Goal: Check status

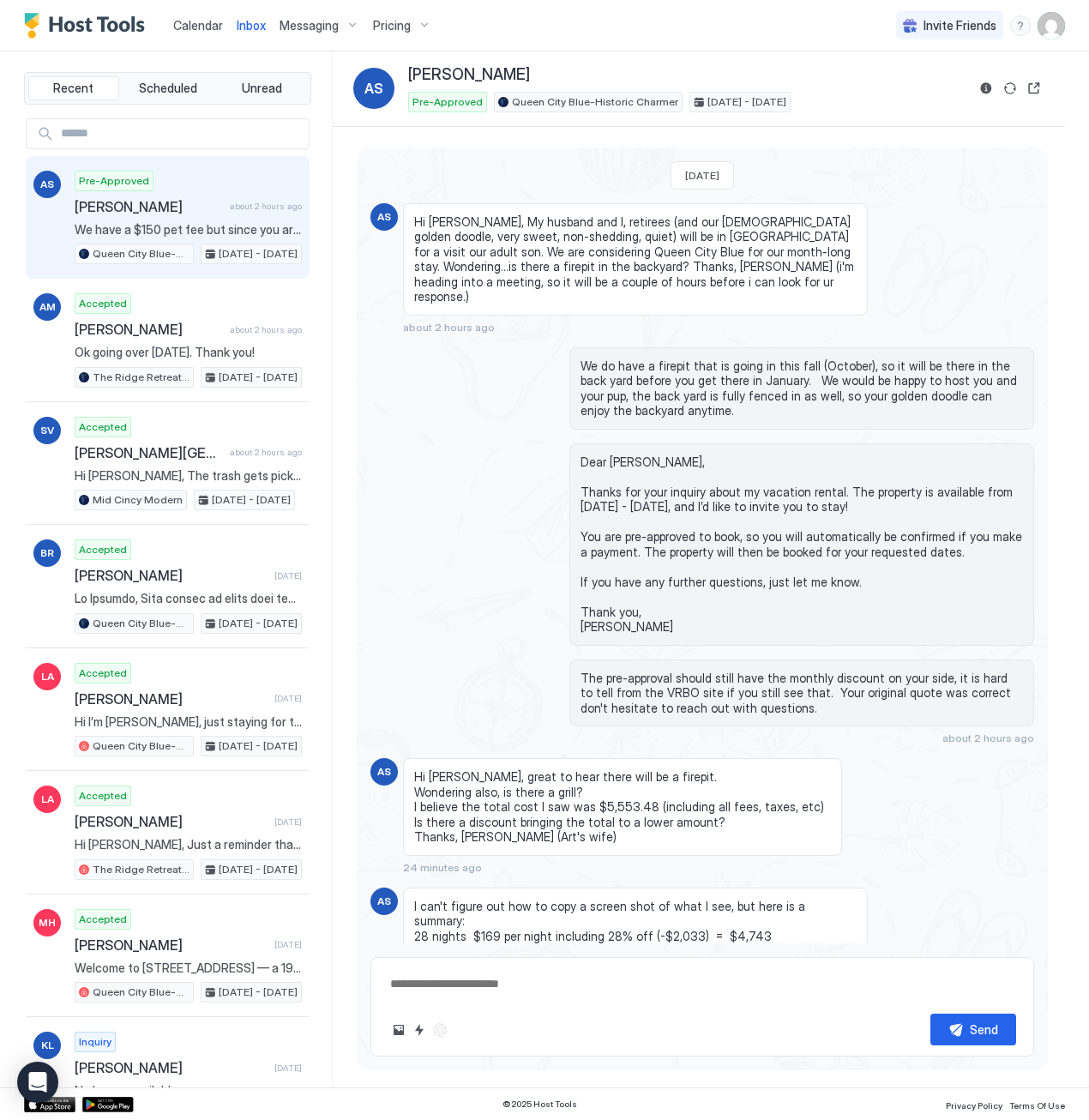
scroll to position [402, 0]
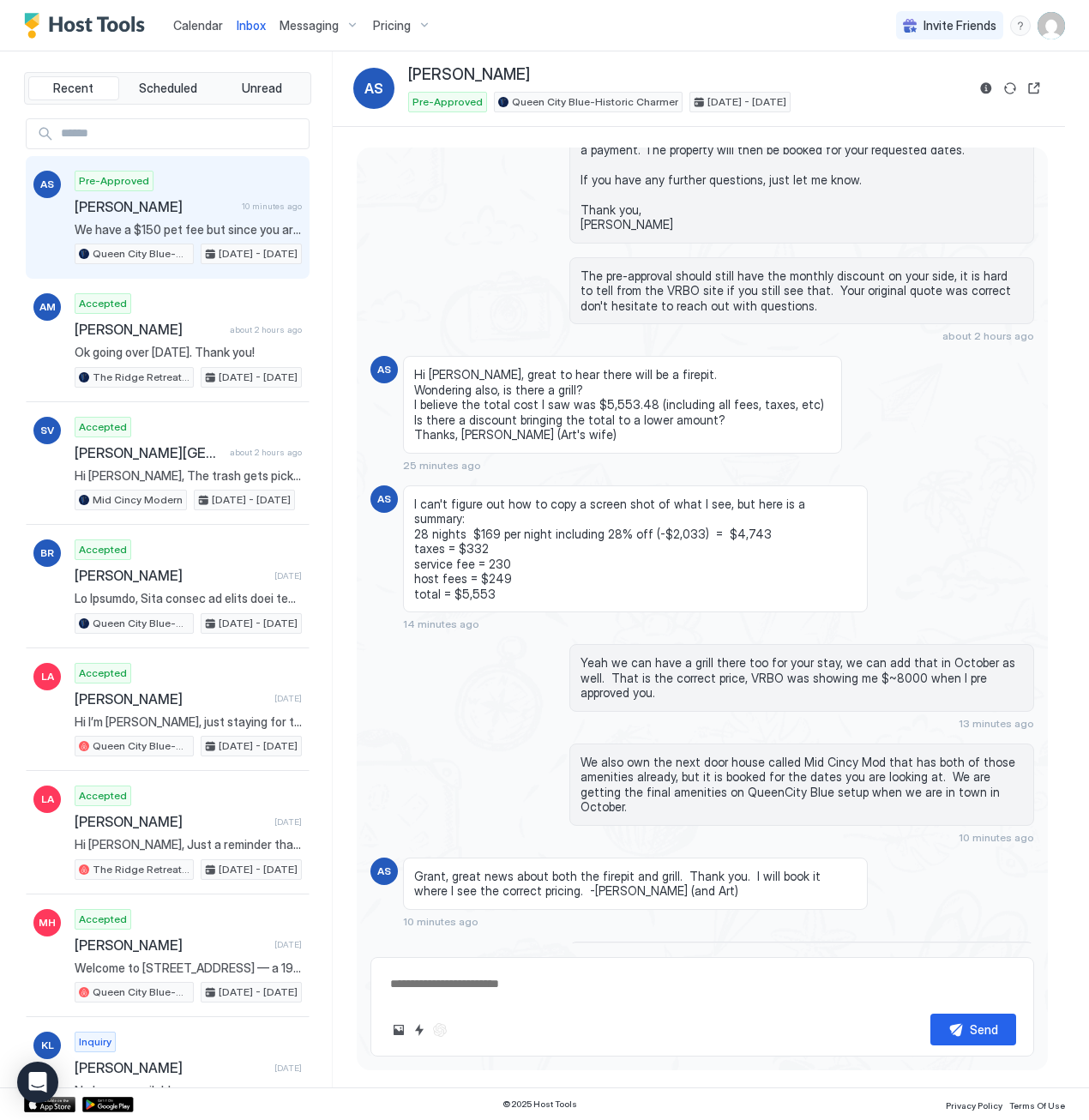
type textarea "*"
drag, startPoint x: 665, startPoint y: 826, endPoint x: 669, endPoint y: 813, distance: 13.6
click at [669, 869] on span "Grant, great news about both the firepit and grill. Thank you. I will book it w…" at bounding box center [636, 883] width 442 height 30
drag, startPoint x: 669, startPoint y: 813, endPoint x: 683, endPoint y: 833, distance: 24.4
click at [683, 858] on div "Grant, great news about both the firepit and grill. Thank you. I will book it w…" at bounding box center [635, 883] width 465 height 52
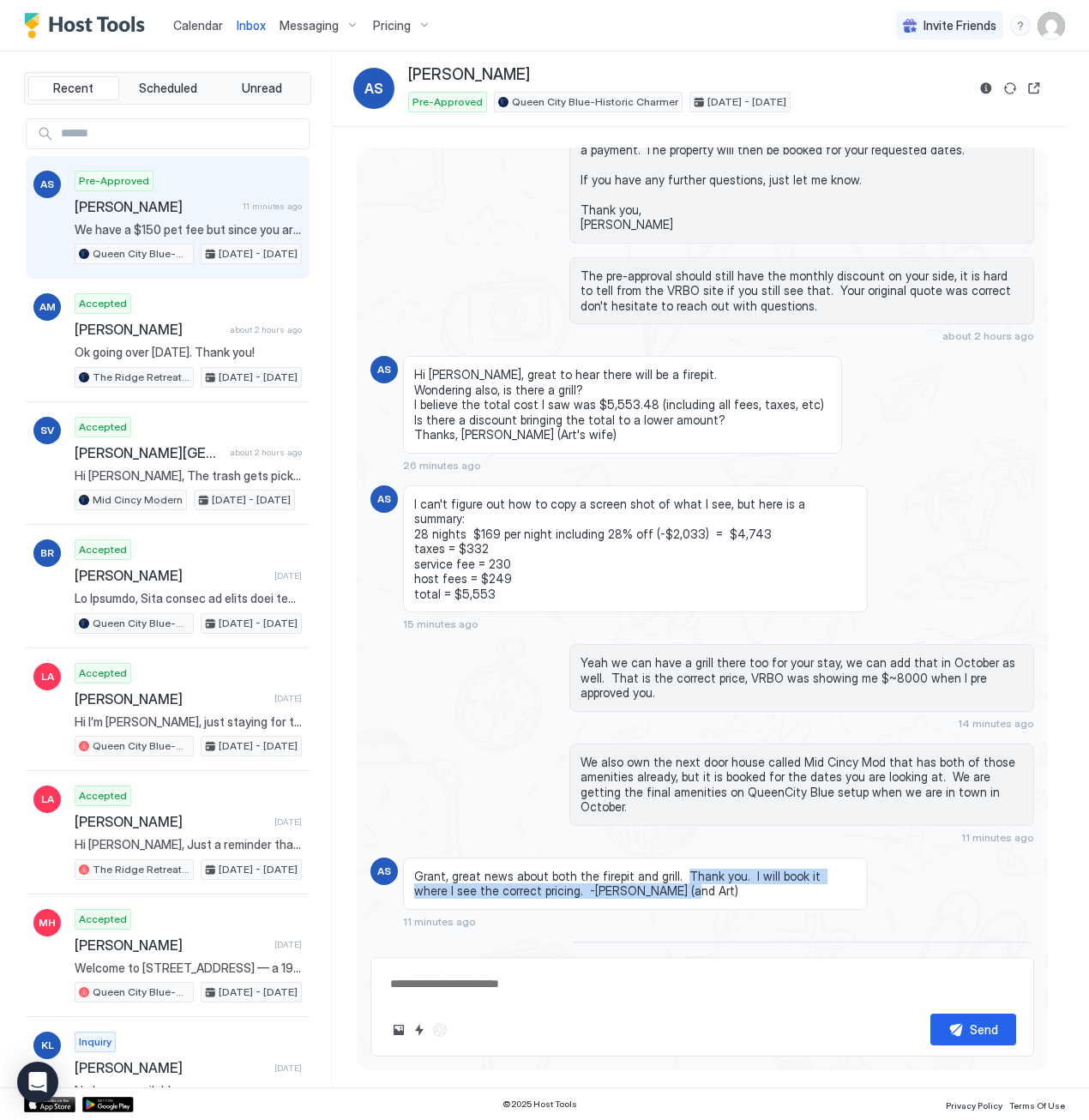
click at [684, 858] on div "Grant, great news about both the firepit and grill. Thank you. I will book it w…" at bounding box center [635, 883] width 465 height 52
drag, startPoint x: 676, startPoint y: 831, endPoint x: 432, endPoint y: 810, distance: 244.9
click at [432, 869] on span "Grant, great news about both the firepit and grill. Thank you. I will book it w…" at bounding box center [636, 883] width 442 height 30
drag, startPoint x: 432, startPoint y: 810, endPoint x: 649, endPoint y: 837, distance: 218.7
click at [649, 858] on div "Grant, great news about both the firepit and grill. Thank you. I will book it w…" at bounding box center [635, 883] width 465 height 52
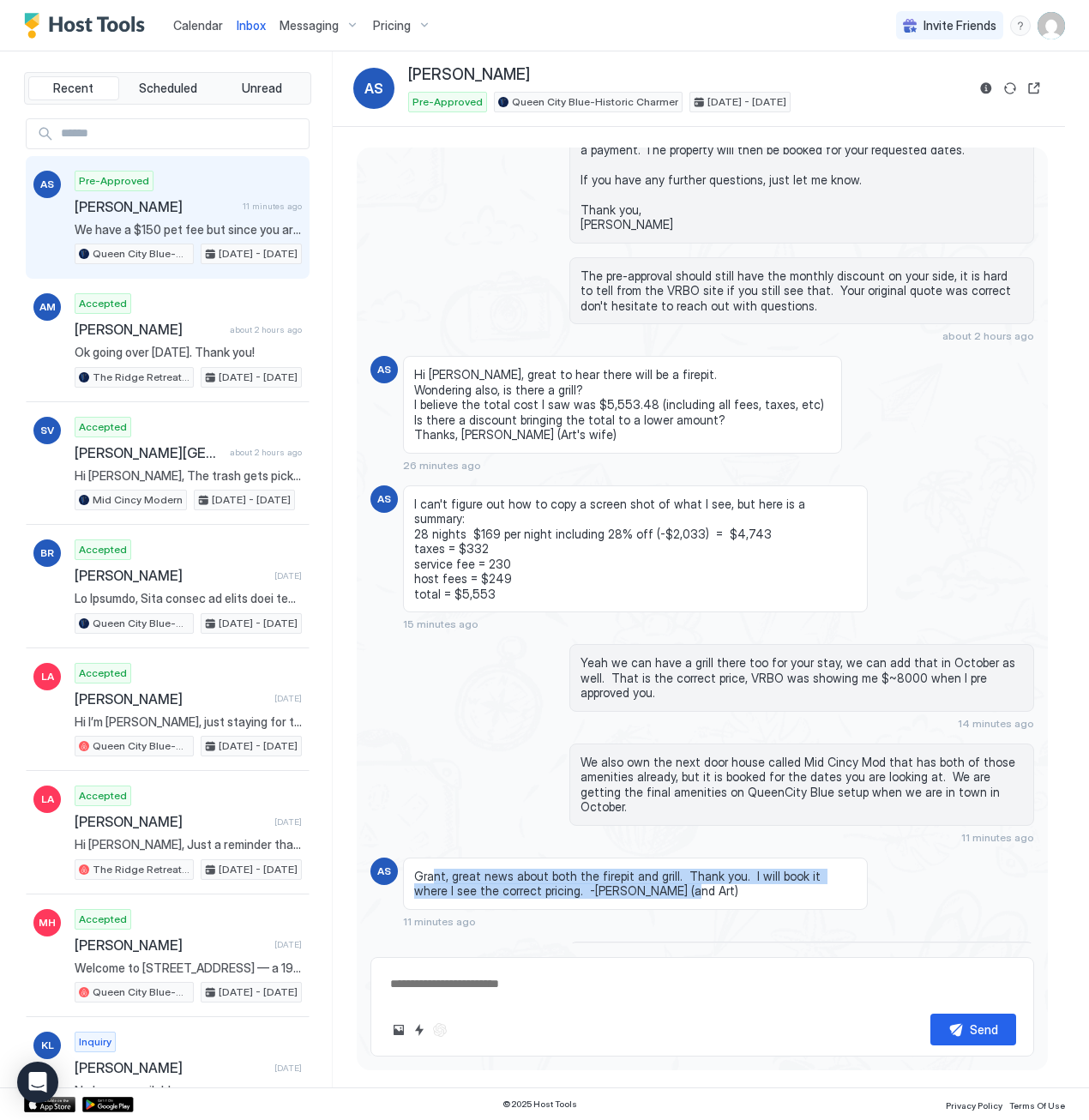
click at [707, 869] on span "Grant, great news about both the firepit and grill. Thank you. I will book it w…" at bounding box center [636, 883] width 442 height 30
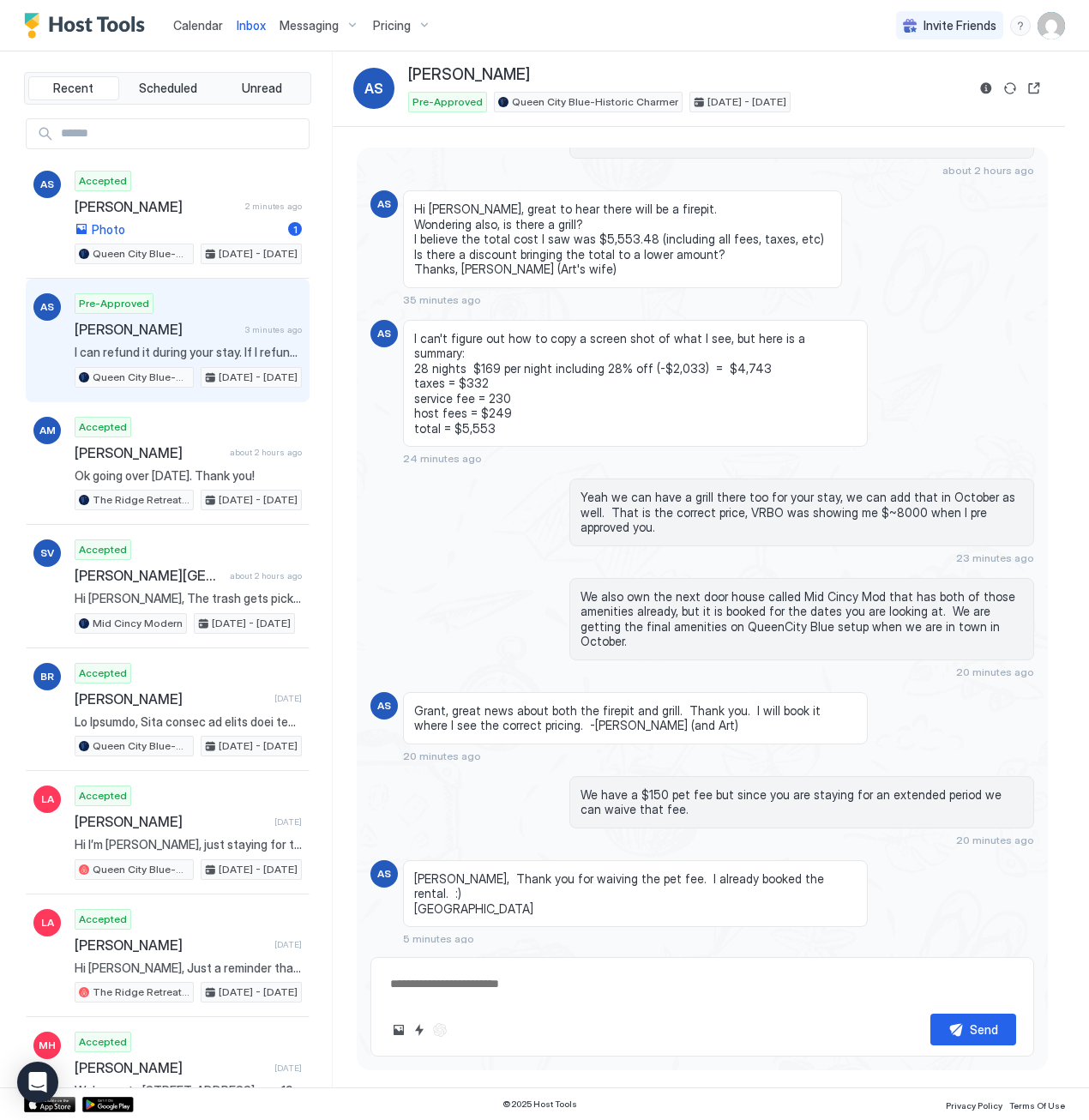
scroll to position [0, 0]
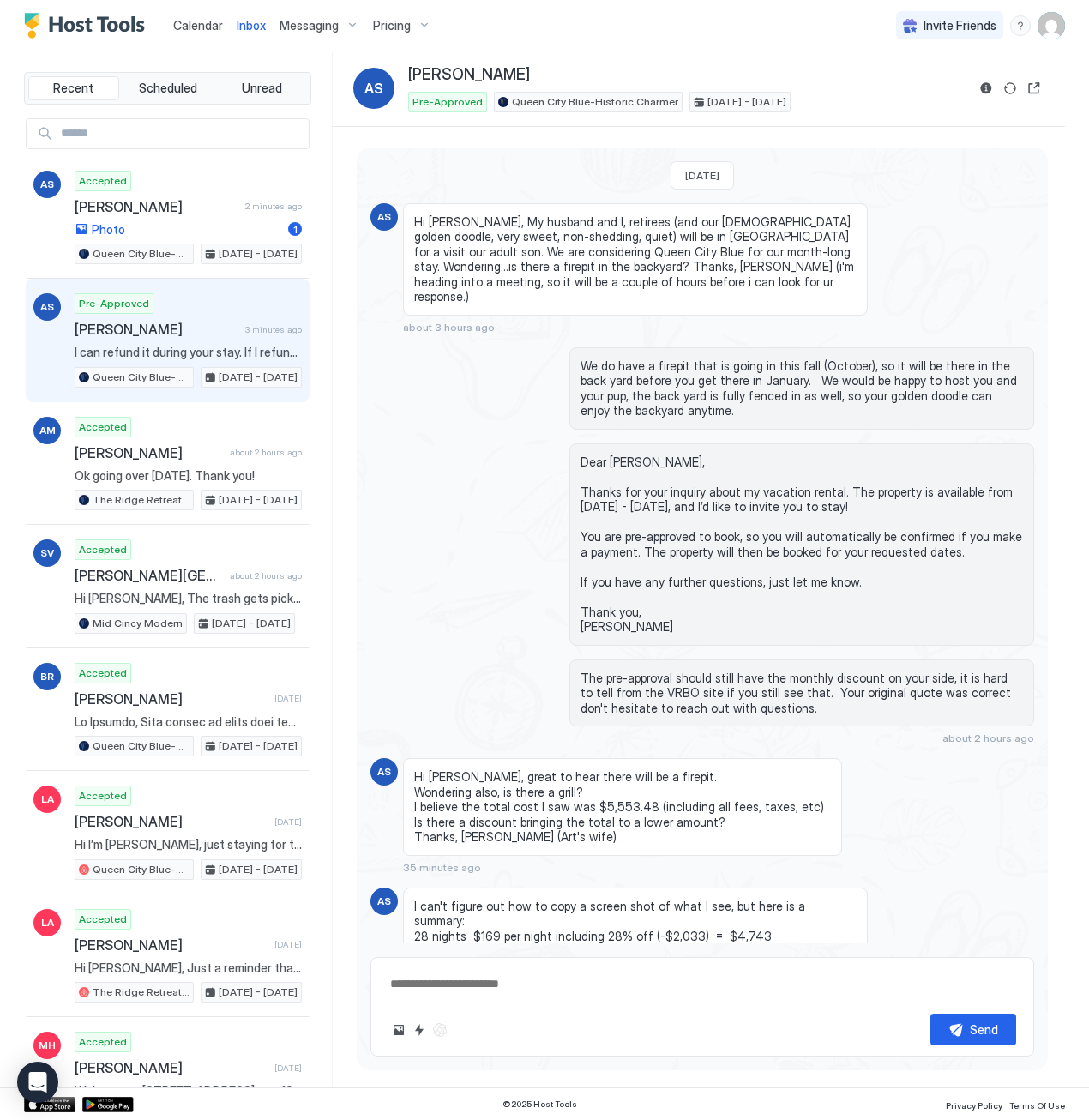
click at [196, 27] on span "Calendar" at bounding box center [198, 26] width 50 height 15
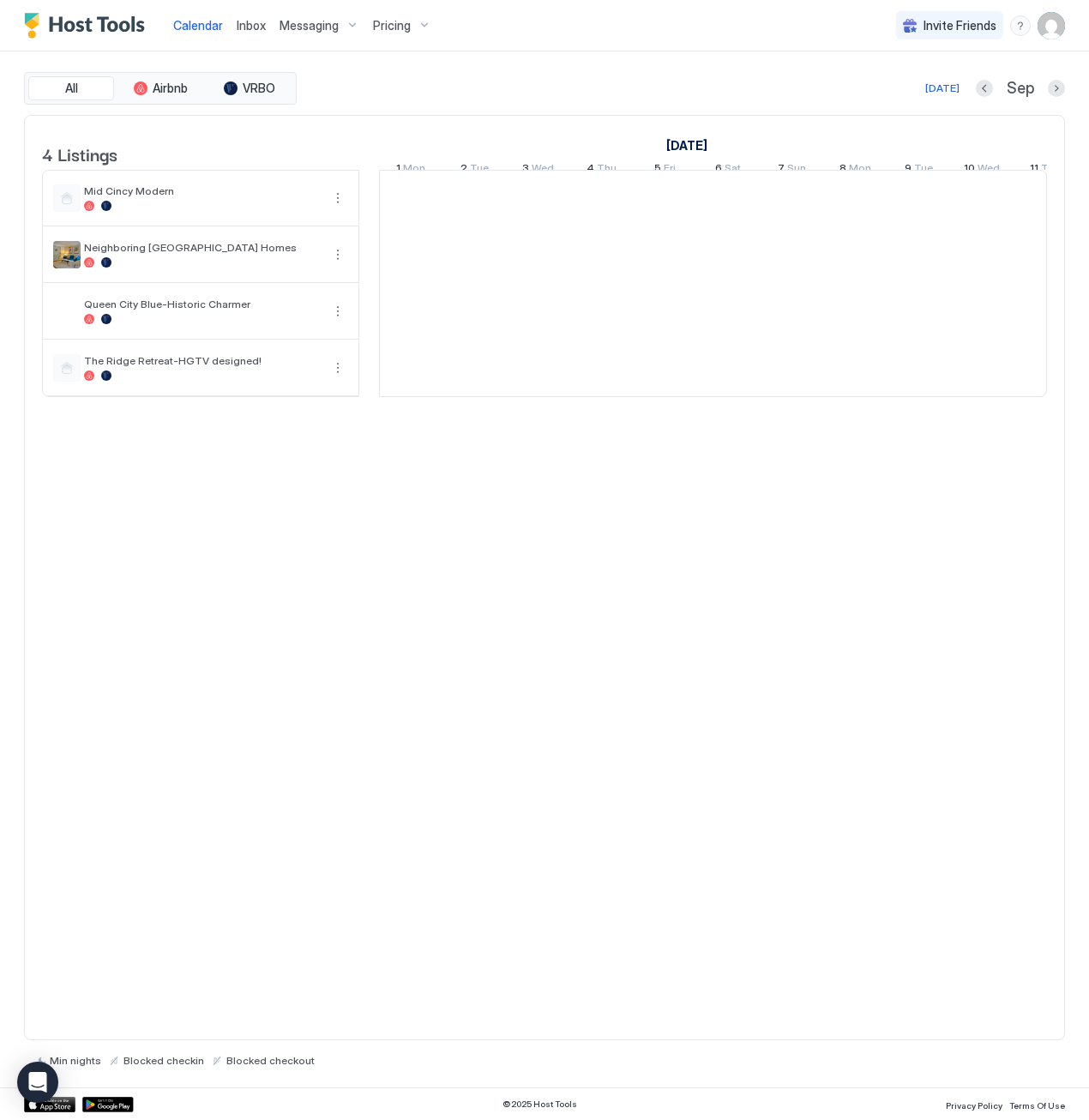
scroll to position [0, 953]
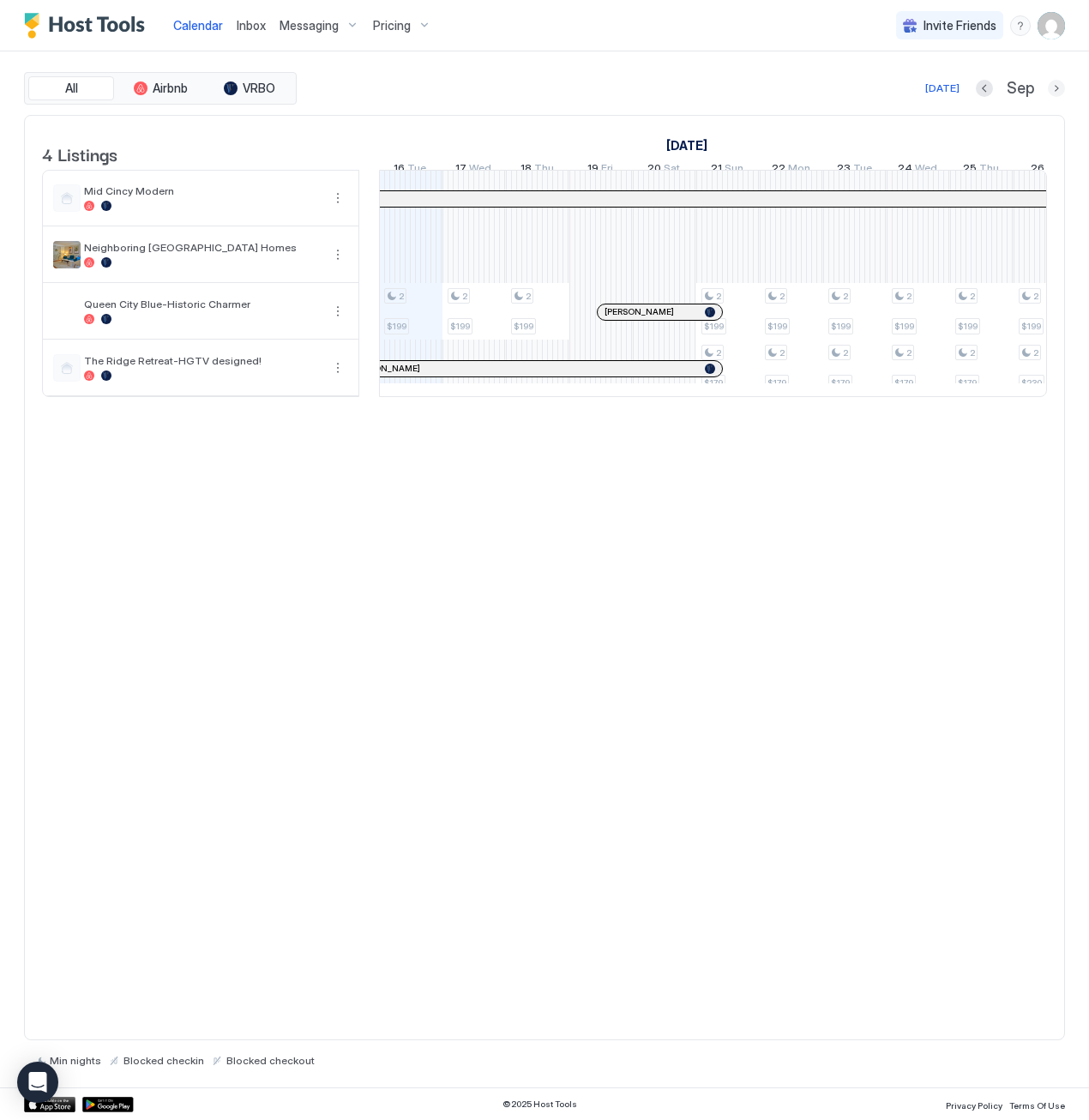
click at [1062, 85] on button "Next month" at bounding box center [1056, 88] width 17 height 17
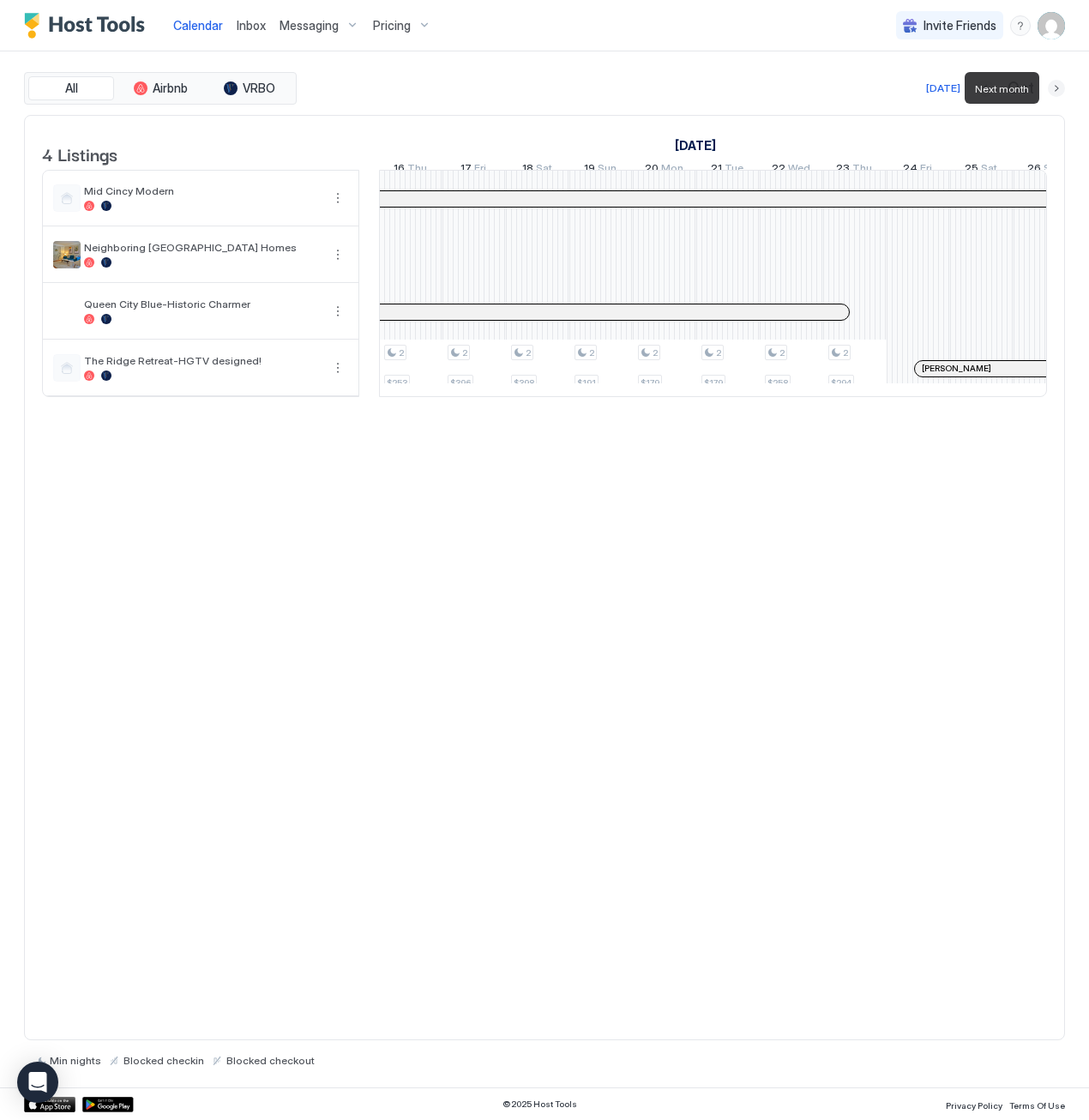
click at [1061, 85] on button "Next month" at bounding box center [1056, 88] width 17 height 17
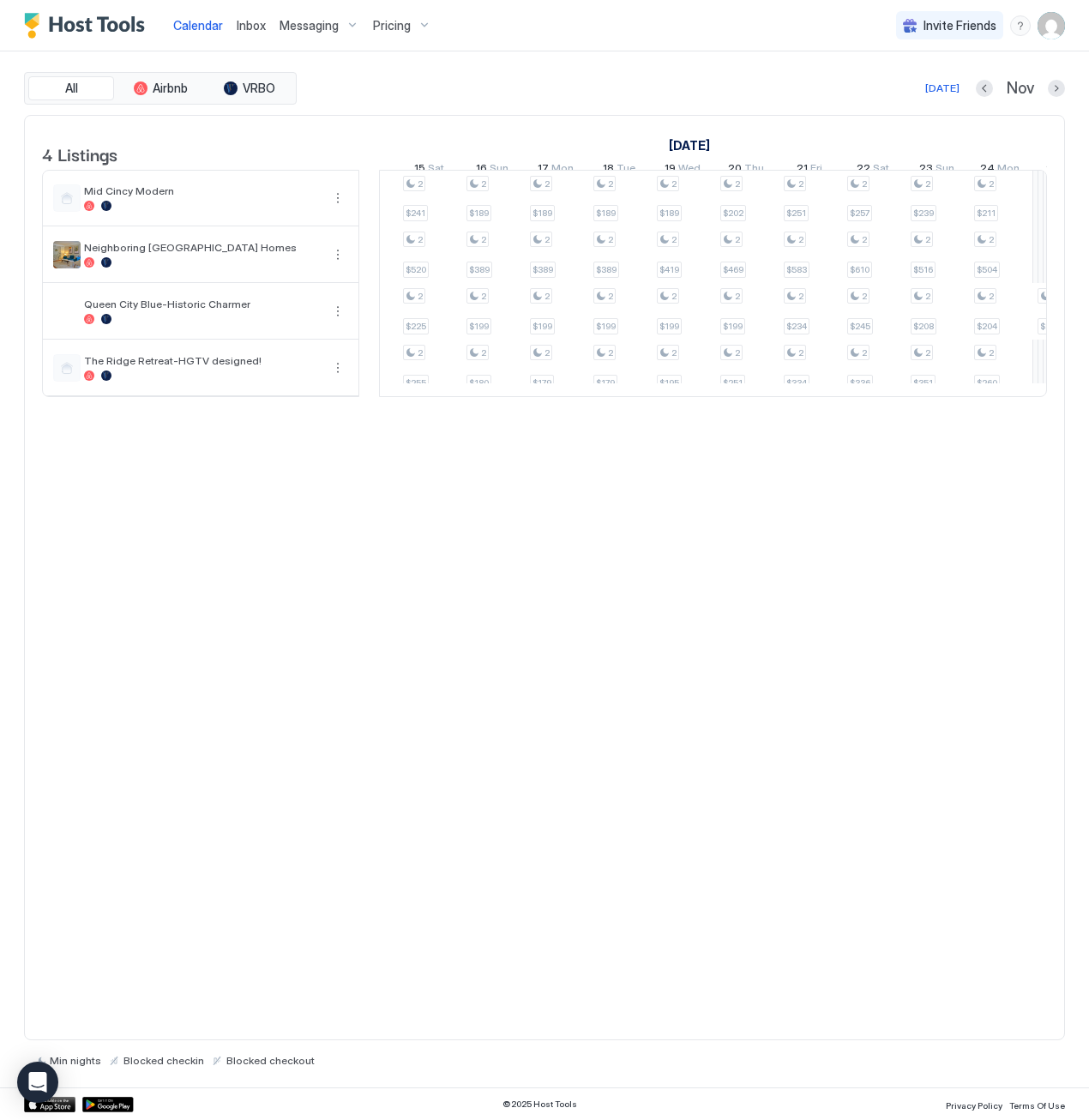
scroll to position [0, 0]
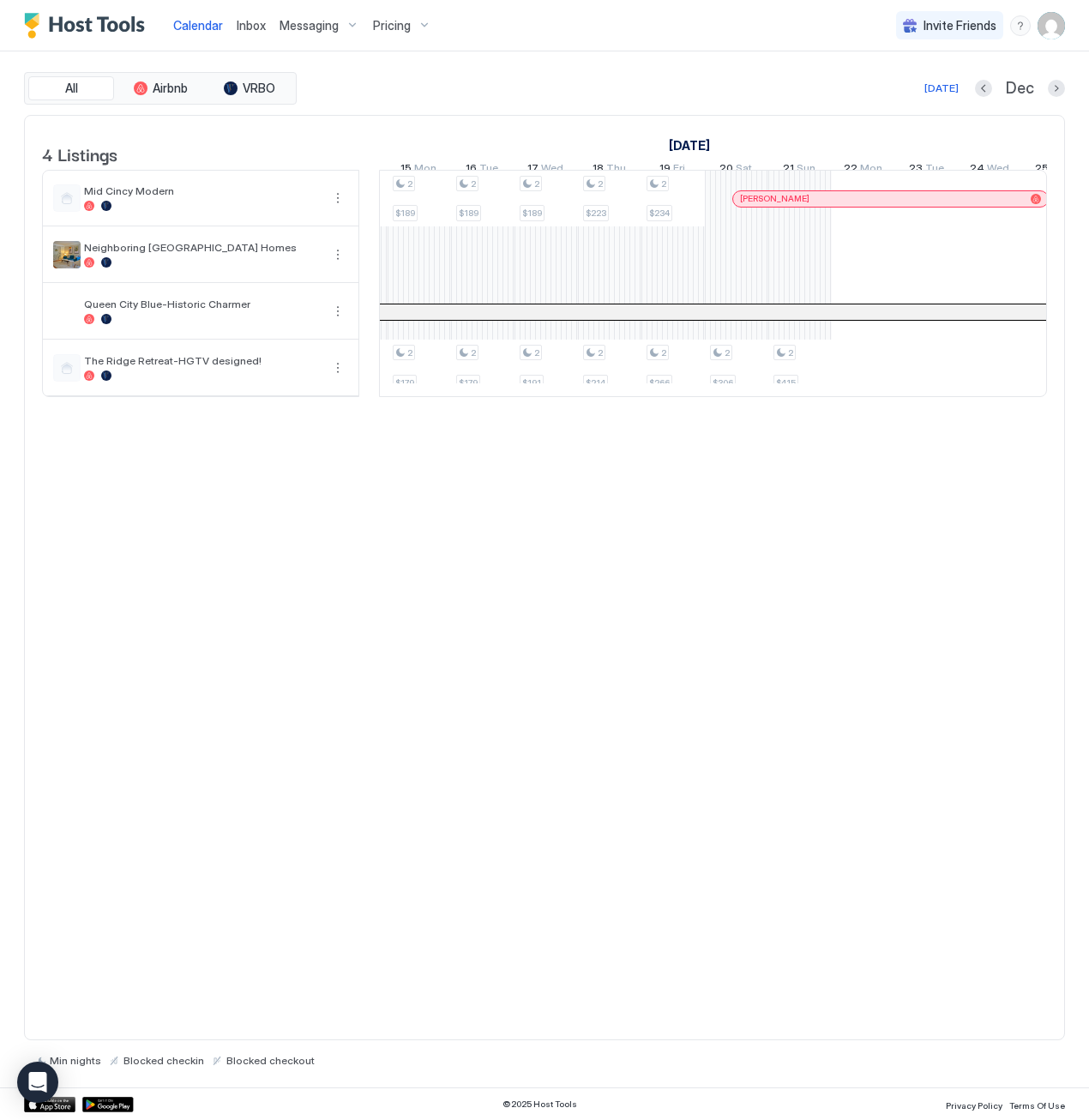
click at [860, 205] on div at bounding box center [860, 198] width 14 height 14
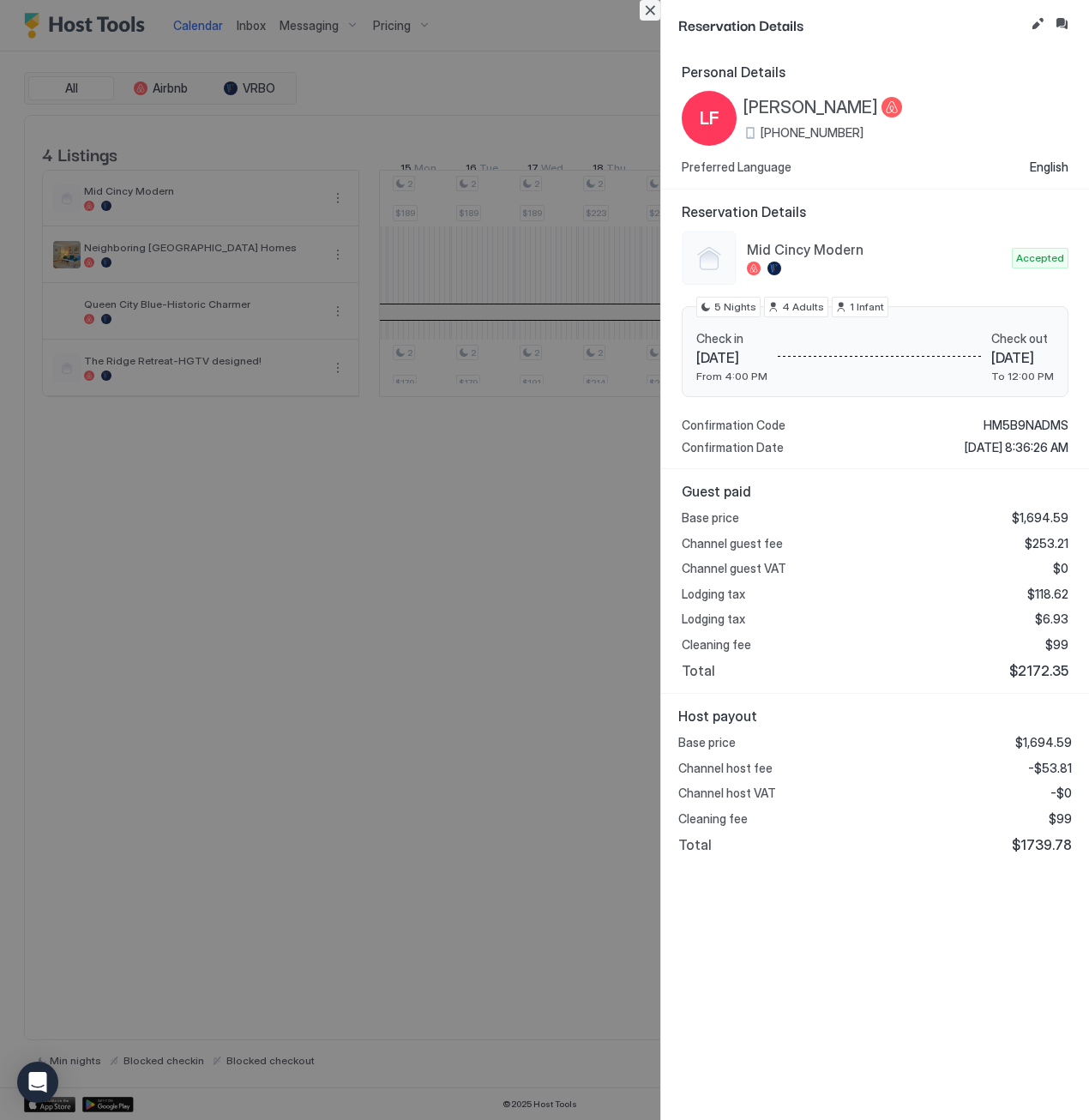
click at [654, 14] on button "Close" at bounding box center [650, 10] width 20 height 20
